Goal: Transaction & Acquisition: Purchase product/service

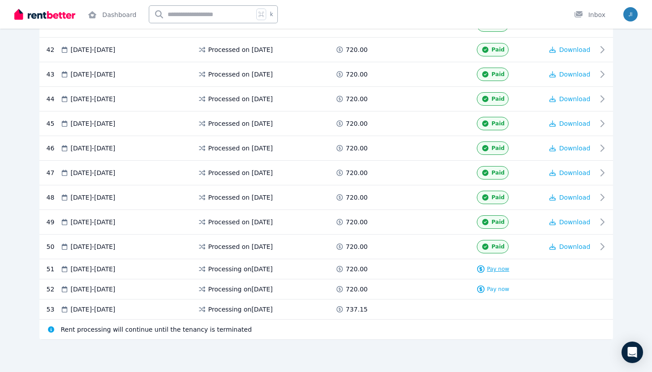
click at [491, 269] on span "Pay now" at bounding box center [498, 269] width 22 height 7
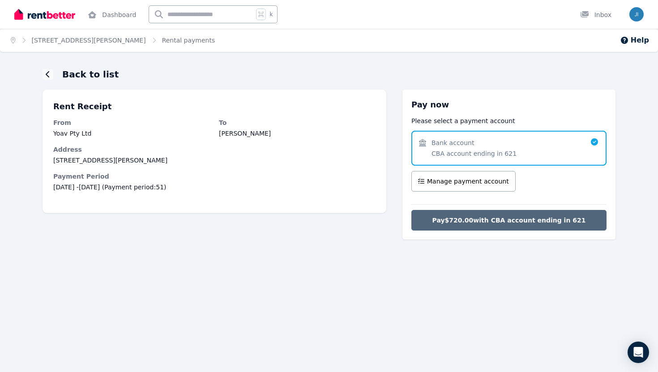
click at [477, 226] on button "Pay $720.00 with CBA account ending in 621" at bounding box center [509, 220] width 195 height 21
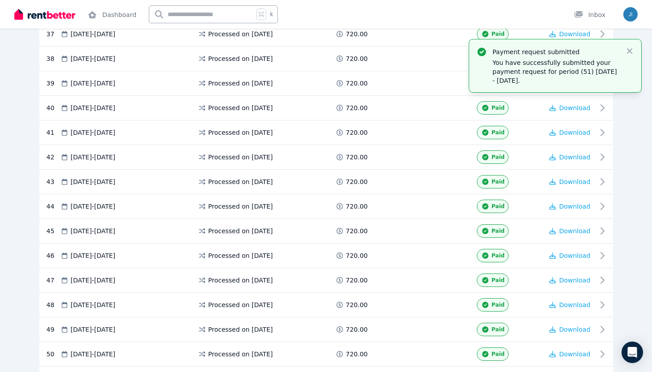
scroll to position [1187, 0]
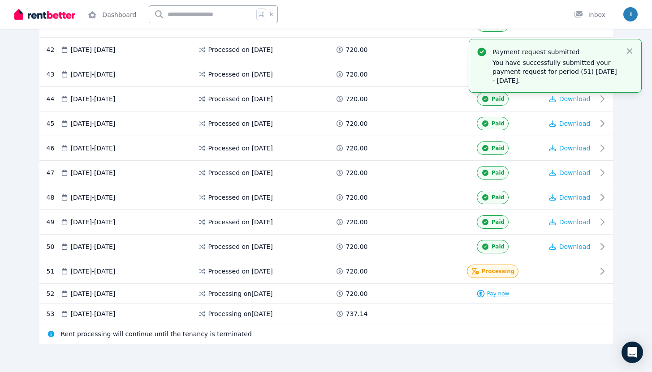
click at [504, 298] on div "Pay now" at bounding box center [492, 293] width 33 height 9
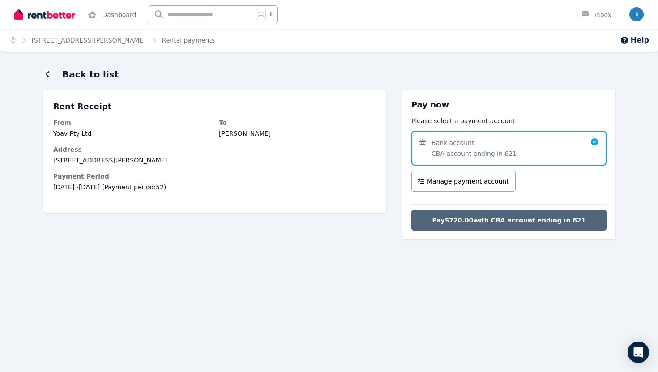
click at [505, 218] on span "Pay $720.00 with CBA account ending in 621" at bounding box center [510, 220] width 154 height 9
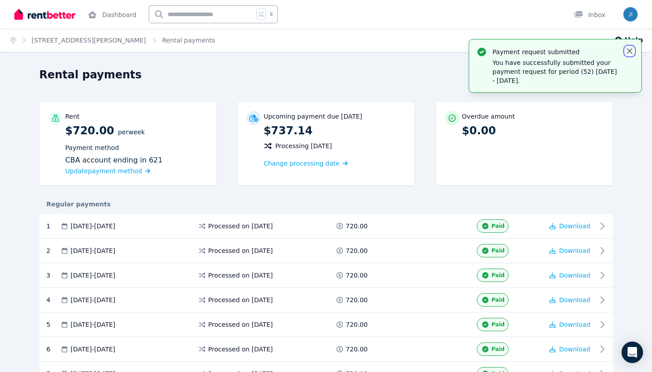
click at [628, 49] on icon "button" at bounding box center [629, 51] width 9 height 9
